Goal: Transaction & Acquisition: Purchase product/service

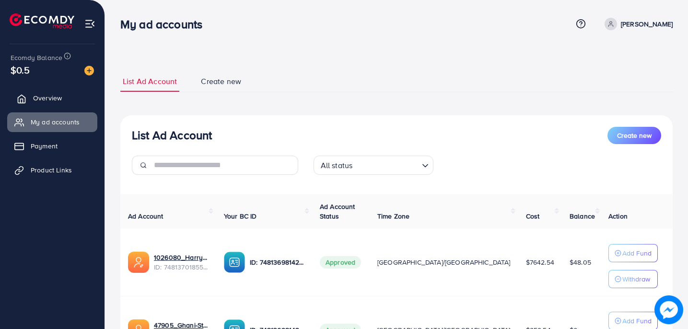
click at [58, 100] on span "Overview" at bounding box center [47, 98] width 29 height 10
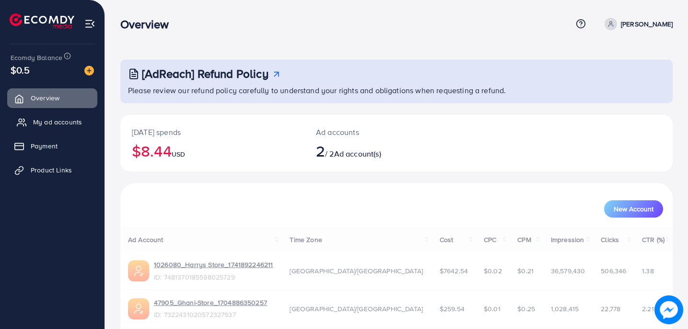
click at [58, 124] on span "My ad accounts" at bounding box center [57, 122] width 49 height 10
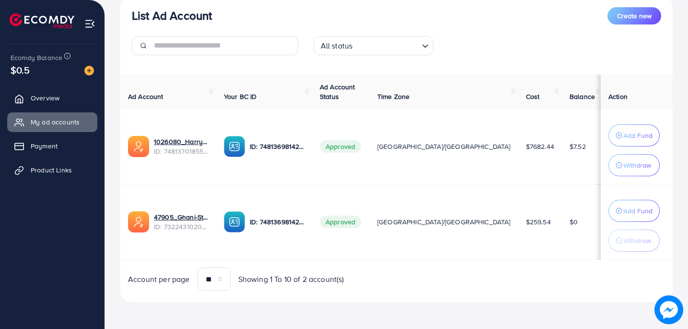
scroll to position [119, 0]
click at [90, 73] on img at bounding box center [89, 71] width 10 height 10
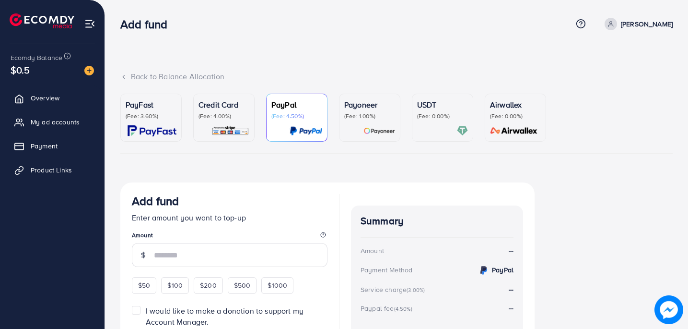
click at [156, 100] on p "PayFast" at bounding box center [151, 105] width 51 height 12
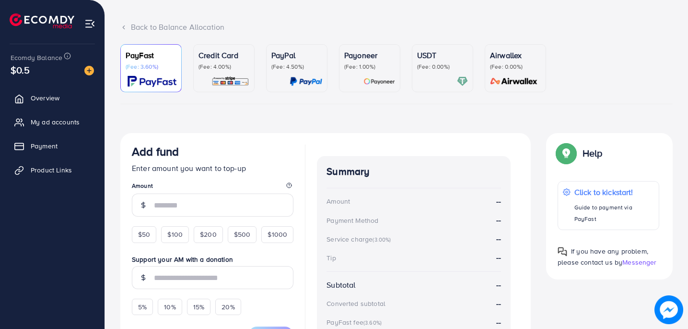
scroll to position [67, 0]
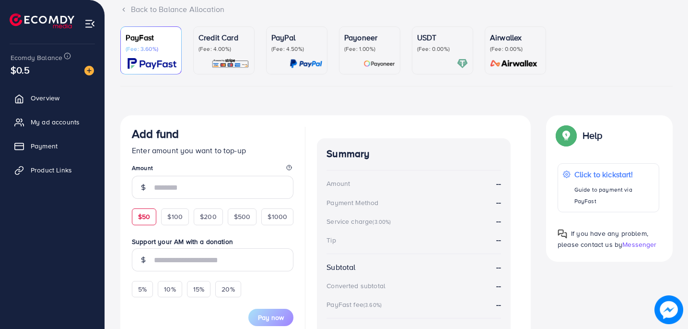
click at [145, 212] on span "$50" at bounding box center [144, 217] width 12 height 10
type input "**"
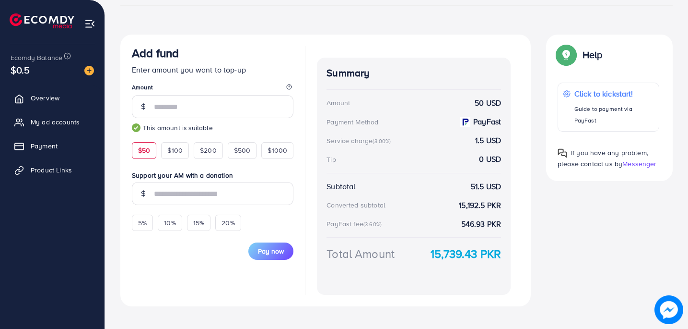
scroll to position [147, 0]
click at [274, 256] on span "Pay now" at bounding box center [271, 252] width 26 height 10
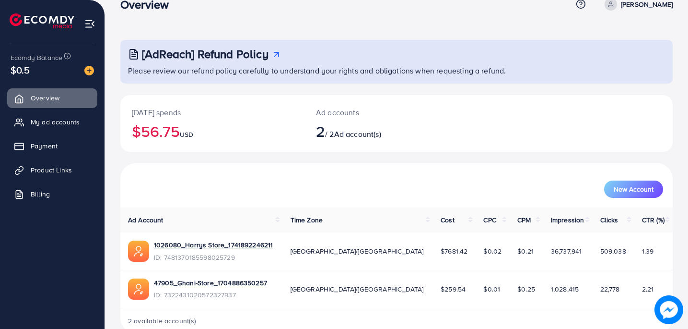
scroll to position [23, 0]
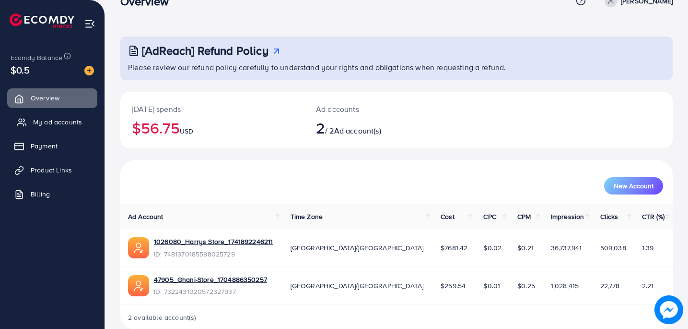
click at [50, 118] on span "My ad accounts" at bounding box center [57, 122] width 49 height 10
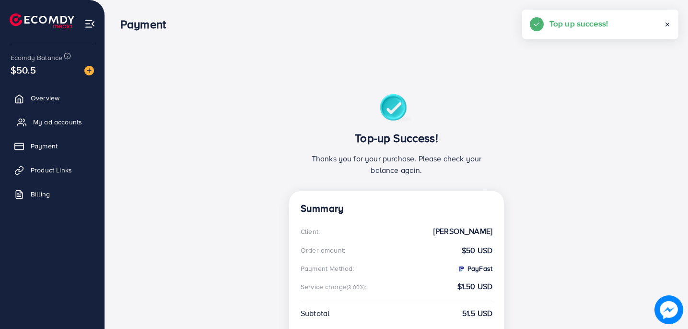
click at [59, 122] on span "My ad accounts" at bounding box center [57, 122] width 49 height 10
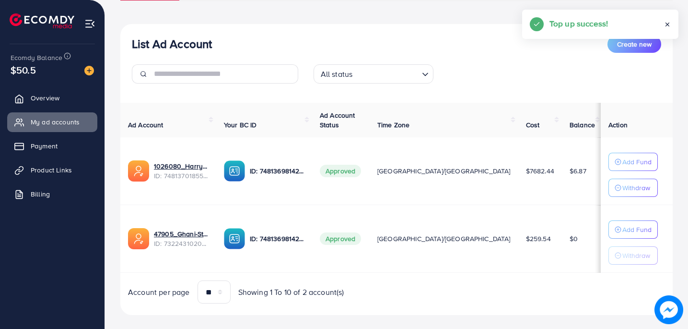
scroll to position [104, 0]
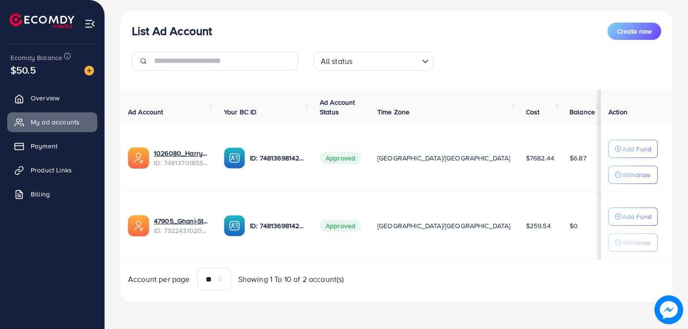
click at [621, 138] on td "Add Fund Withdraw" at bounding box center [637, 158] width 72 height 68
click at [613, 142] on button "Add Fund" at bounding box center [633, 149] width 49 height 18
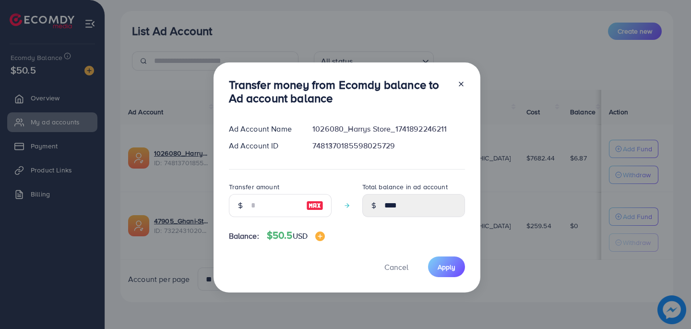
click at [318, 200] on img at bounding box center [314, 206] width 17 height 12
type input "**"
type input "*****"
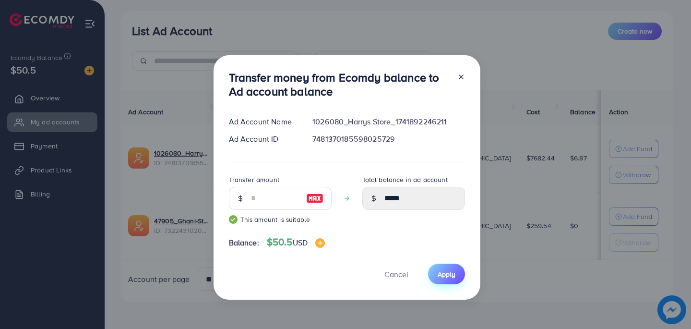
click at [456, 271] on button "Apply" at bounding box center [446, 273] width 37 height 21
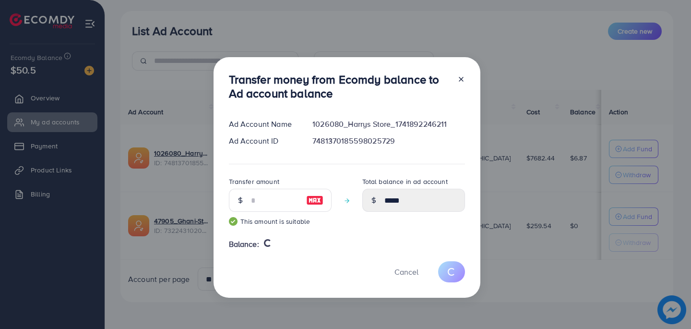
type input "****"
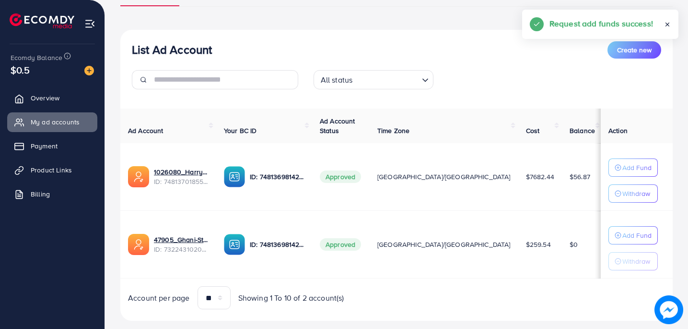
scroll to position [0, 0]
